Goal: Transaction & Acquisition: Purchase product/service

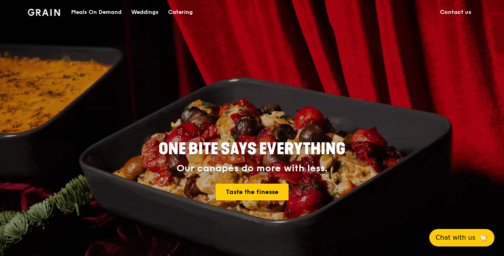
click at [119, 12] on div "Meals On Demand" at bounding box center [96, 12] width 50 height 24
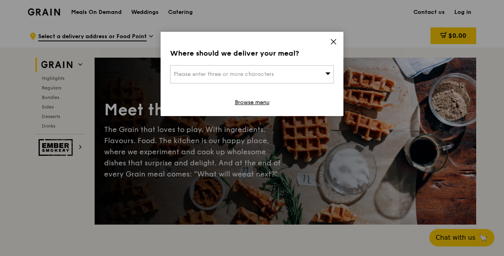
click at [301, 70] on div "Please enter three or more characters" at bounding box center [252, 74] width 164 height 18
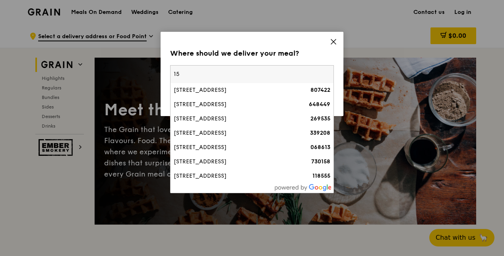
type input "1"
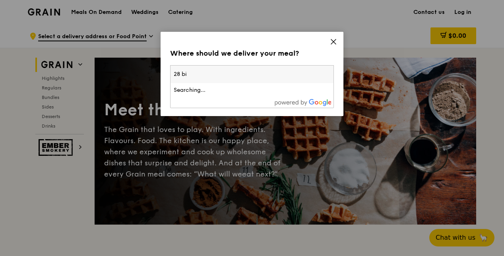
type input "28 bio"
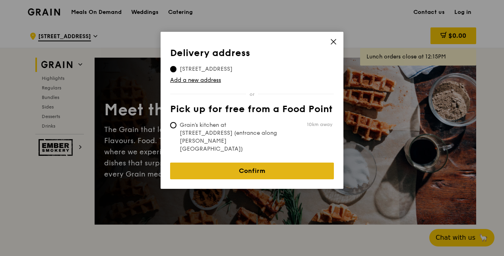
click at [235, 163] on link "Confirm" at bounding box center [252, 171] width 164 height 17
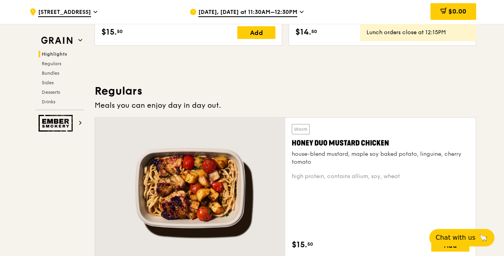
scroll to position [517, 0]
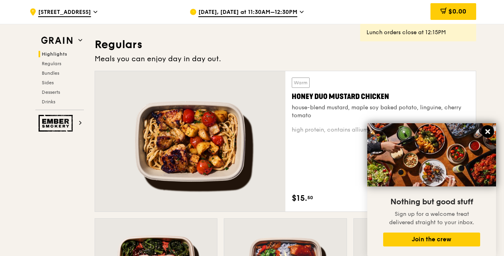
click at [486, 131] on icon at bounding box center [487, 131] width 7 height 7
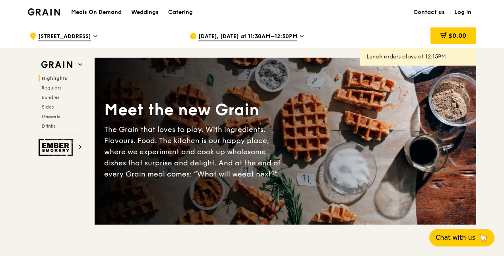
scroll to position [0, 0]
click at [189, 8] on div "Catering" at bounding box center [180, 12] width 25 height 24
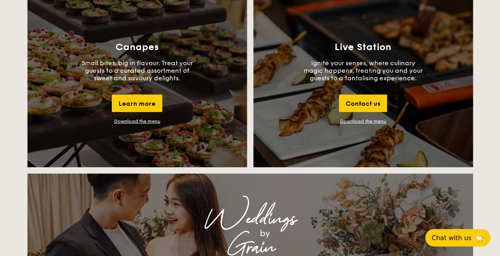
scroll to position [954, 0]
